Goal: Task Accomplishment & Management: Manage account settings

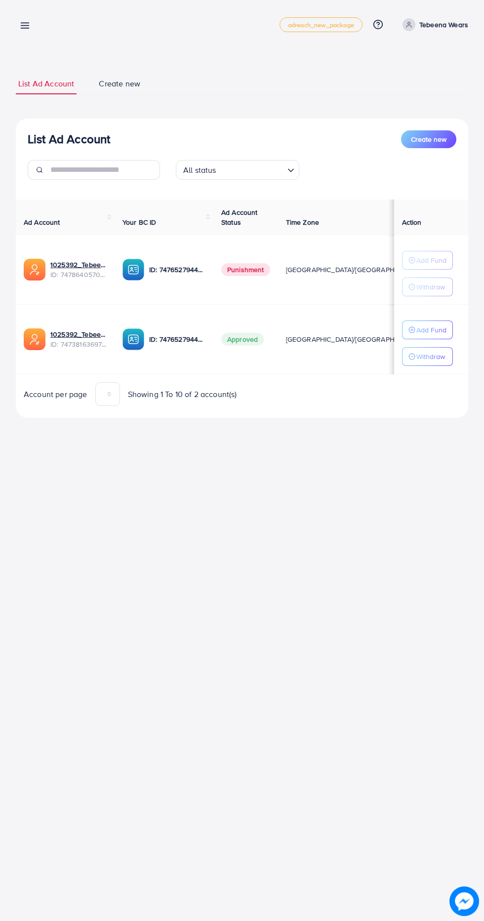
click at [26, 24] on icon at bounding box center [25, 25] width 10 height 10
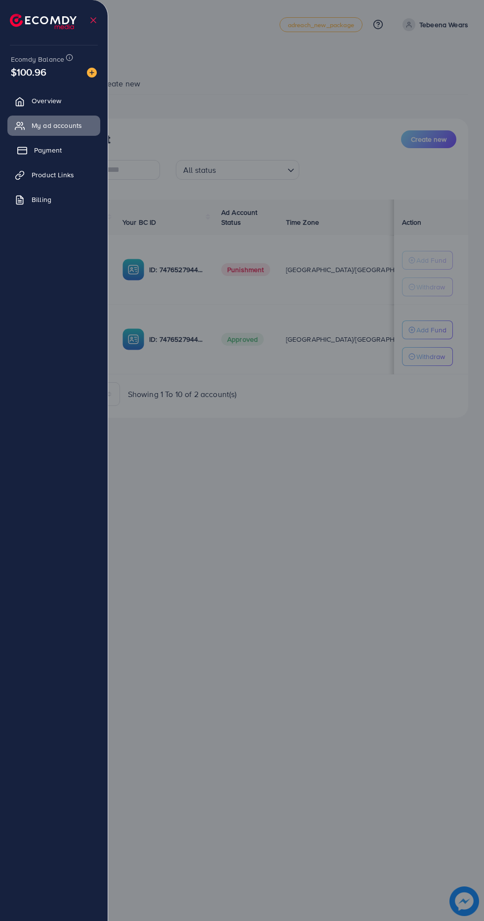
click at [20, 151] on icon at bounding box center [22, 151] width 10 height 10
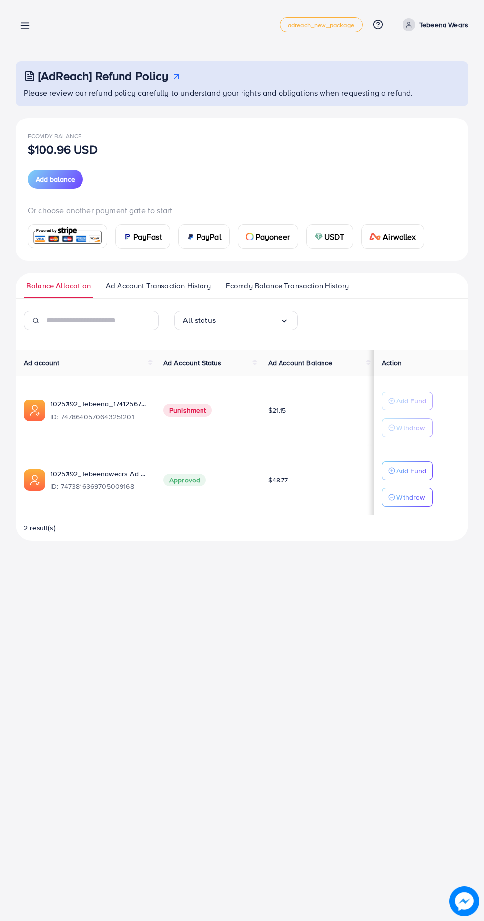
click at [413, 427] on p "Withdraw" at bounding box center [410, 428] width 29 height 12
click at [317, 700] on div "Payment adreach_new_package Help Center Contact Support Plans and Pricing Term …" at bounding box center [242, 460] width 484 height 921
